Goal: Navigation & Orientation: Find specific page/section

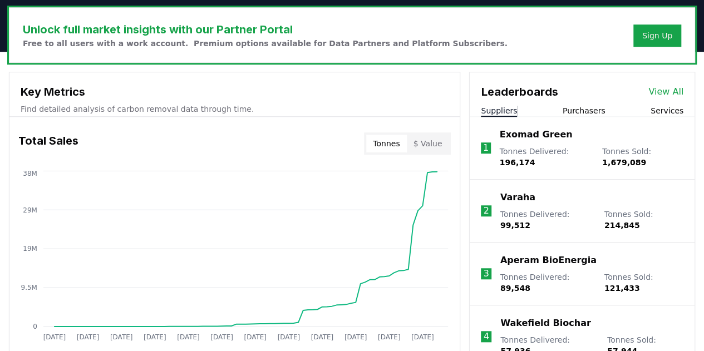
scroll to position [334, 0]
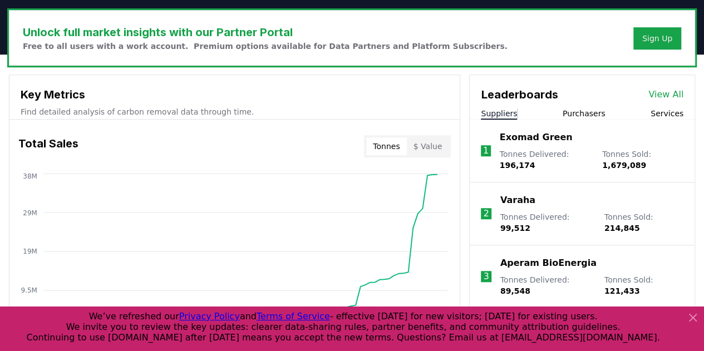
click at [694, 319] on icon at bounding box center [692, 317] width 13 height 13
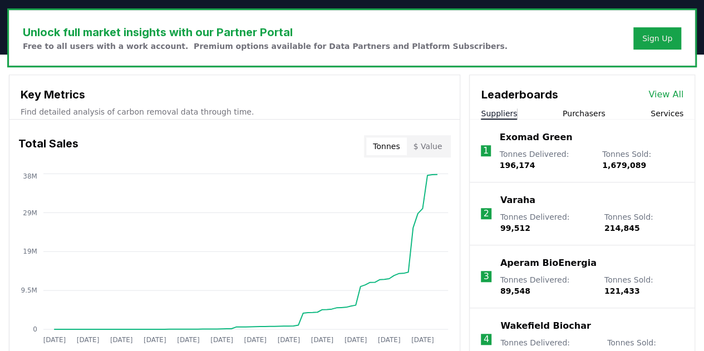
click at [667, 92] on link "View All" at bounding box center [665, 94] width 35 height 13
